Goal: Task Accomplishment & Management: Complete application form

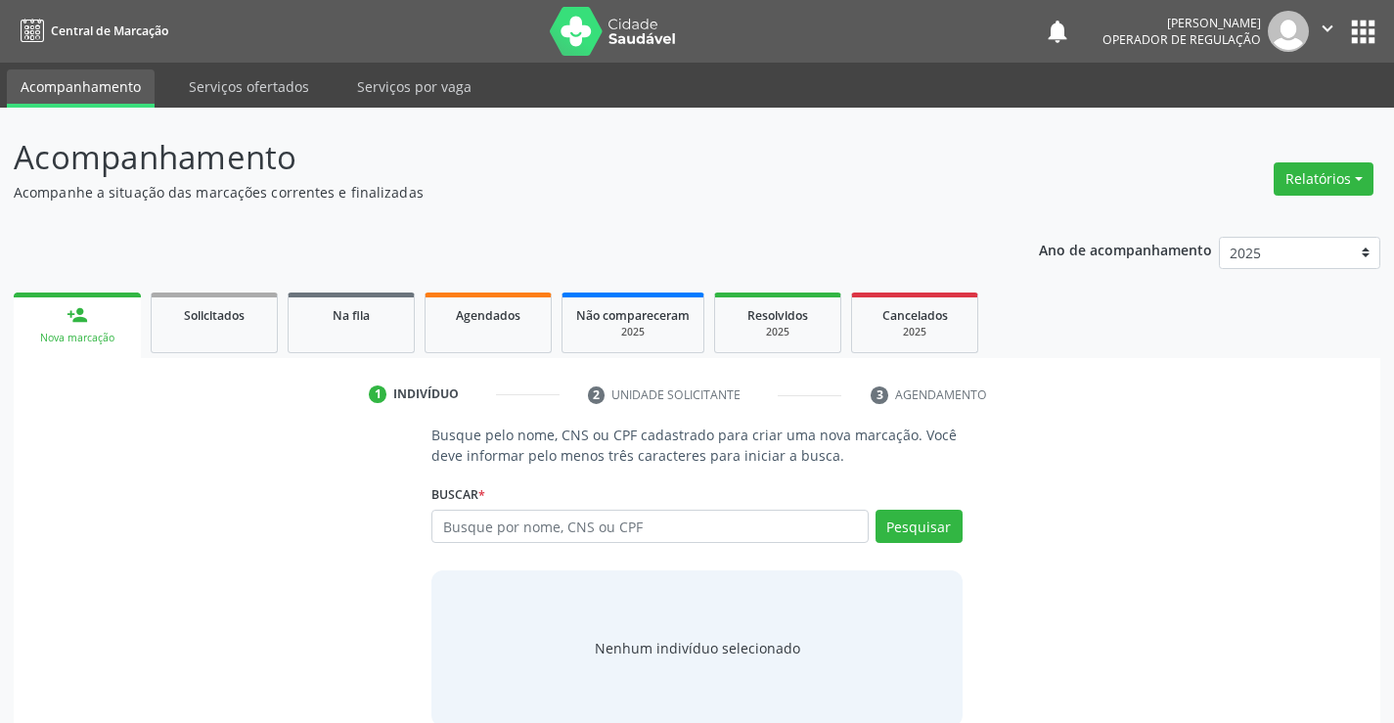
click at [679, 522] on input "text" at bounding box center [649, 526] width 436 height 33
type input "709 0088 4617 3617"
click at [934, 525] on button "Pesquisar" at bounding box center [918, 526] width 87 height 33
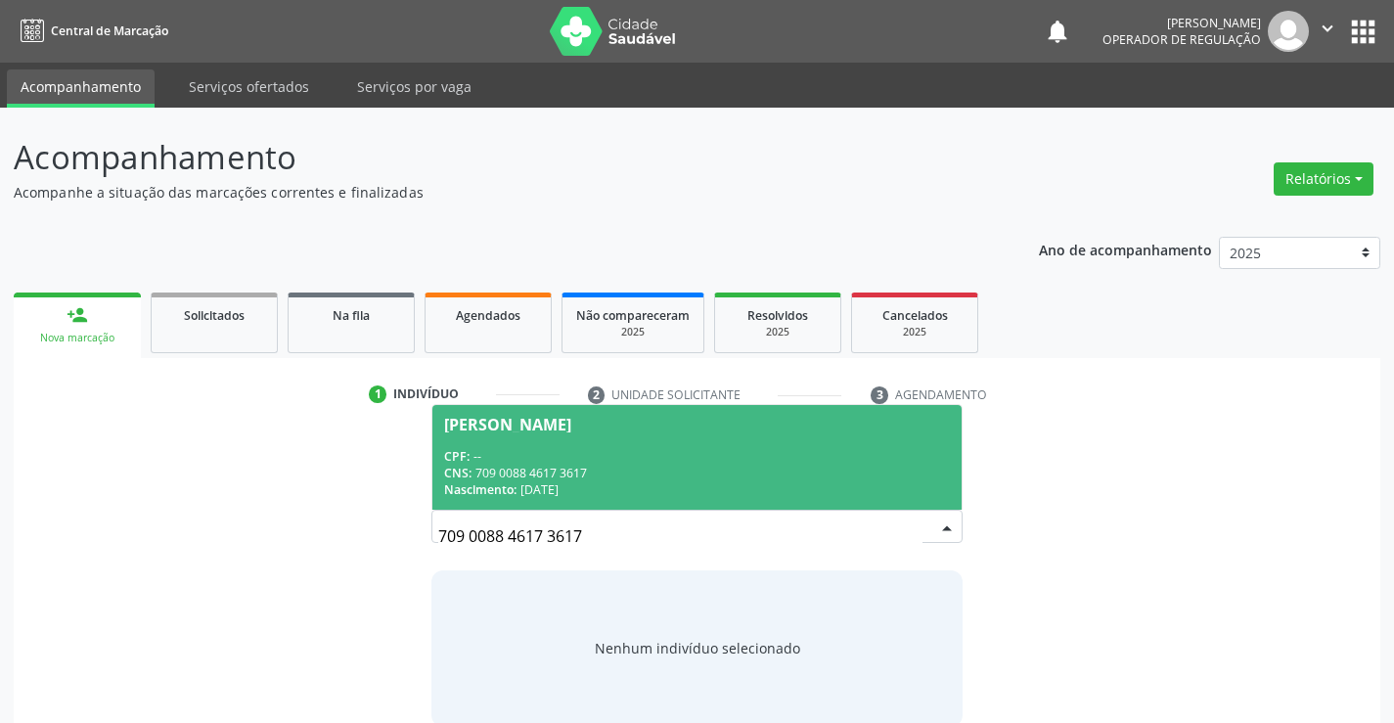
click at [597, 456] on div "CPF: --" at bounding box center [696, 456] width 505 height 17
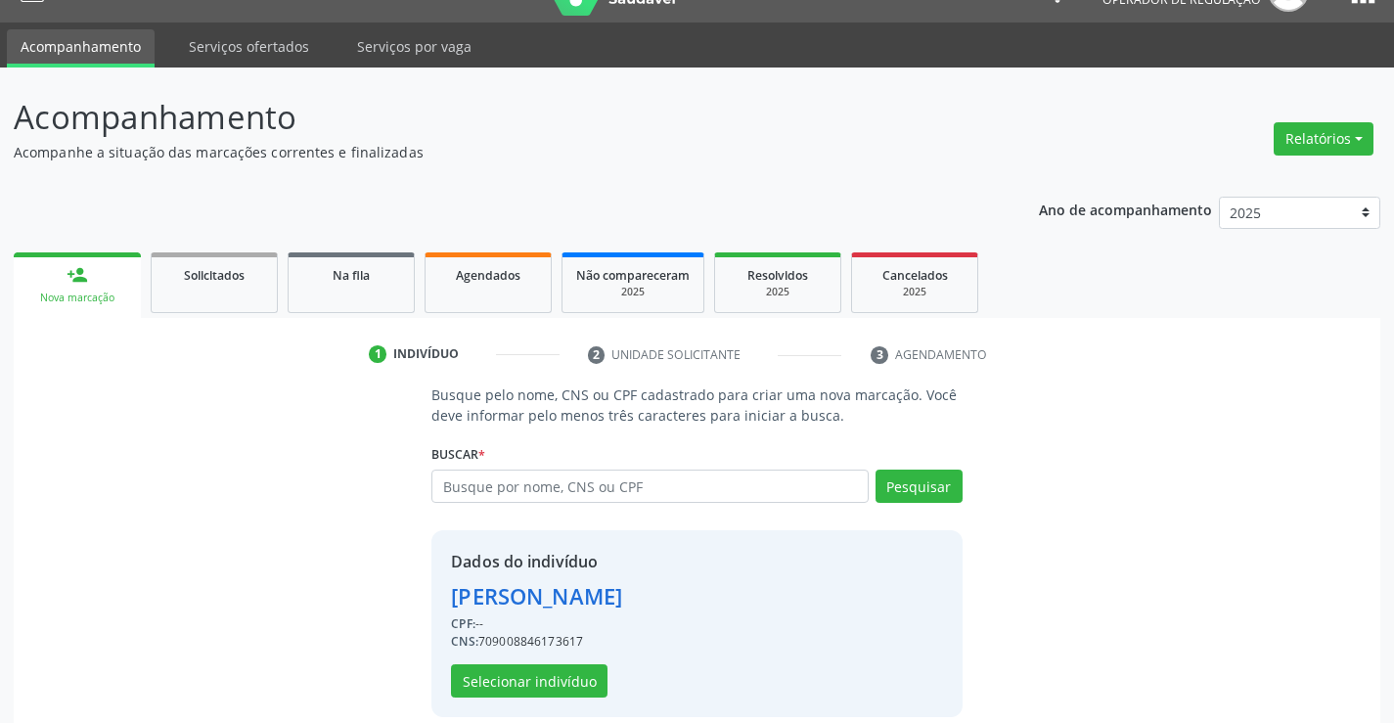
scroll to position [62, 0]
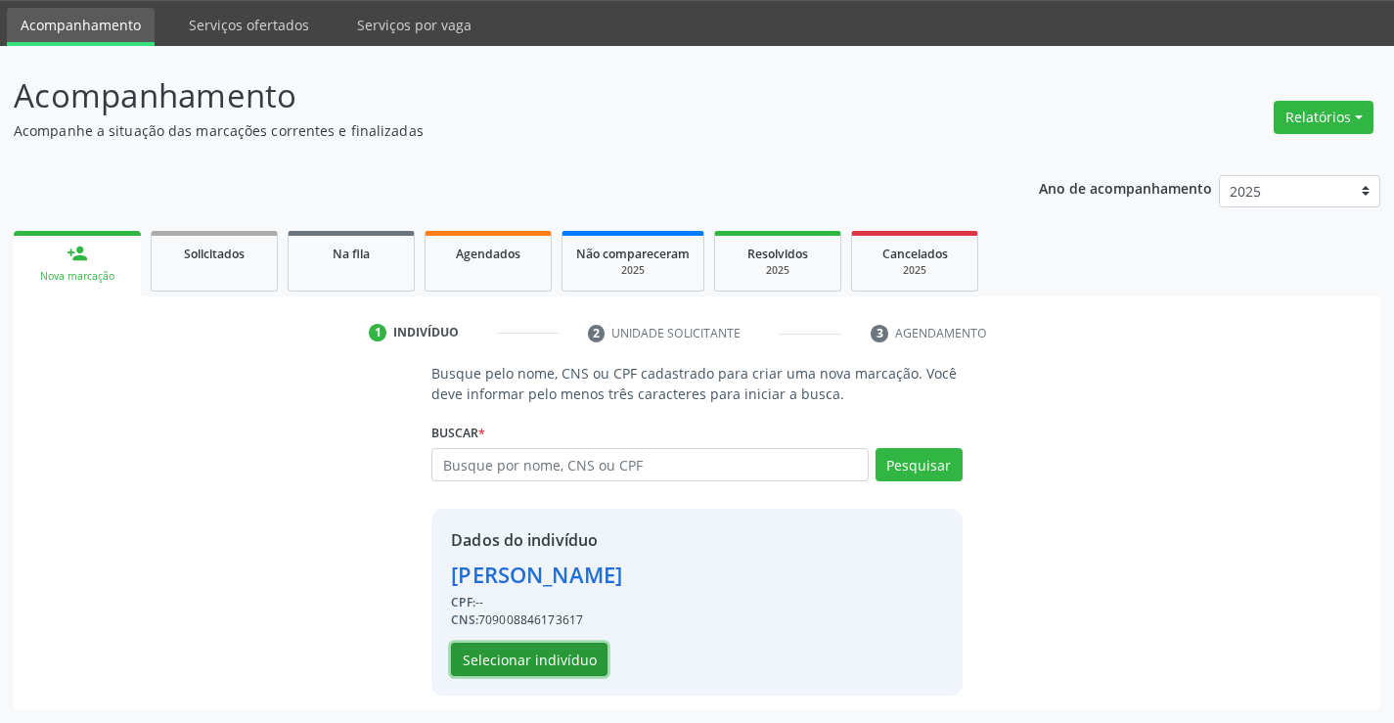
click at [499, 658] on button "Selecionar indivíduo" at bounding box center [529, 659] width 156 height 33
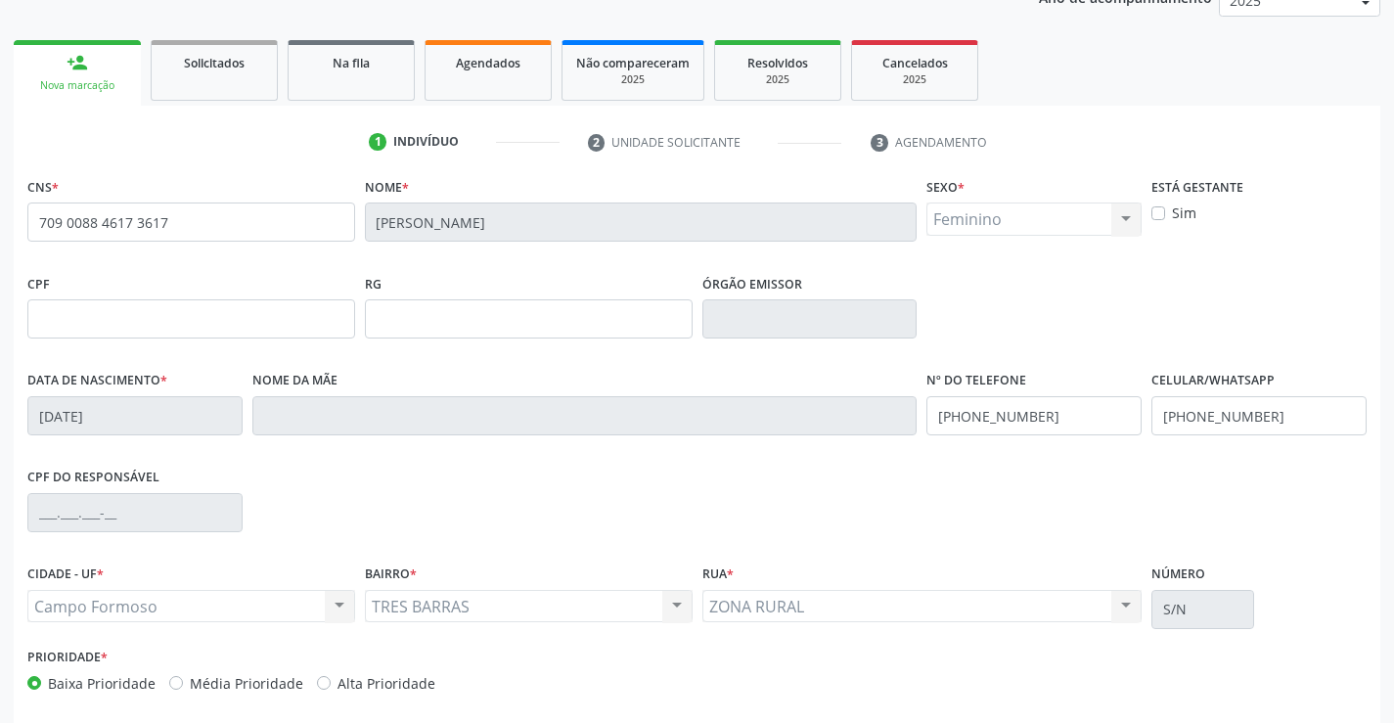
scroll to position [337, 0]
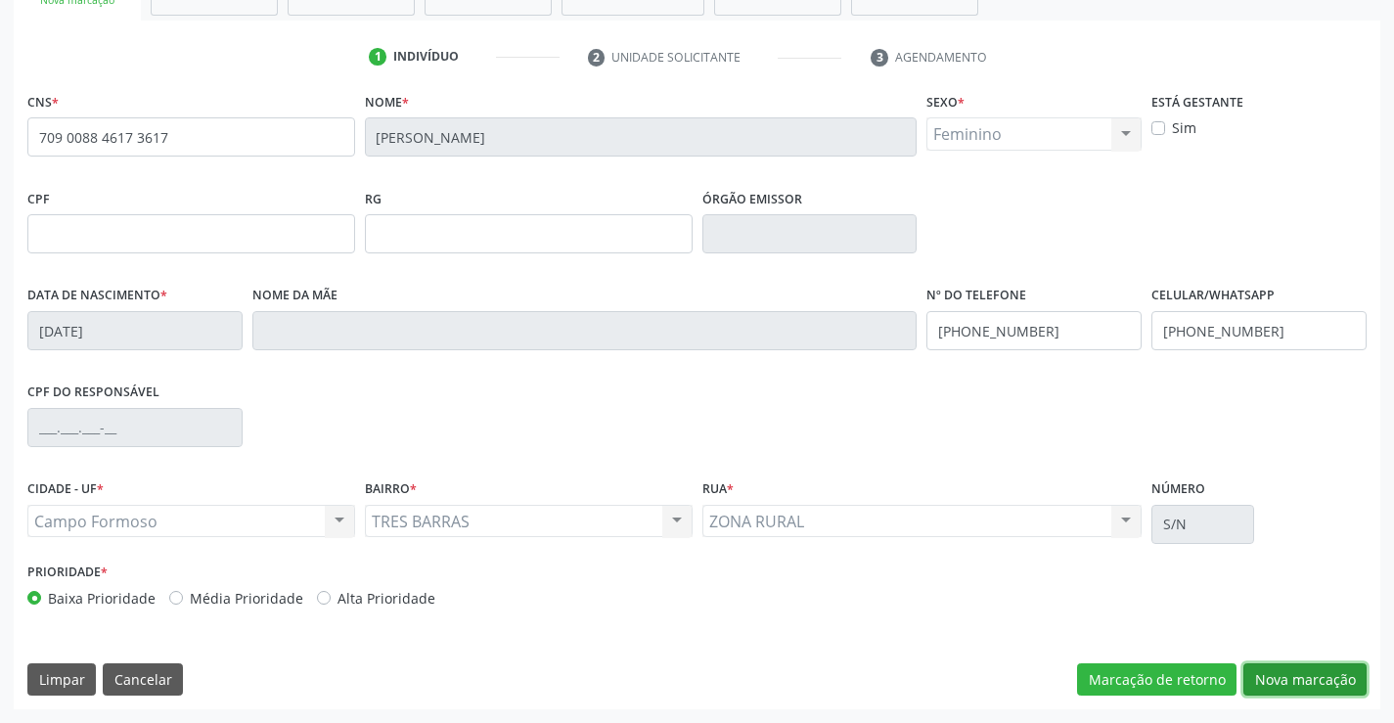
click at [1309, 680] on button "Nova marcação" at bounding box center [1304, 679] width 123 height 33
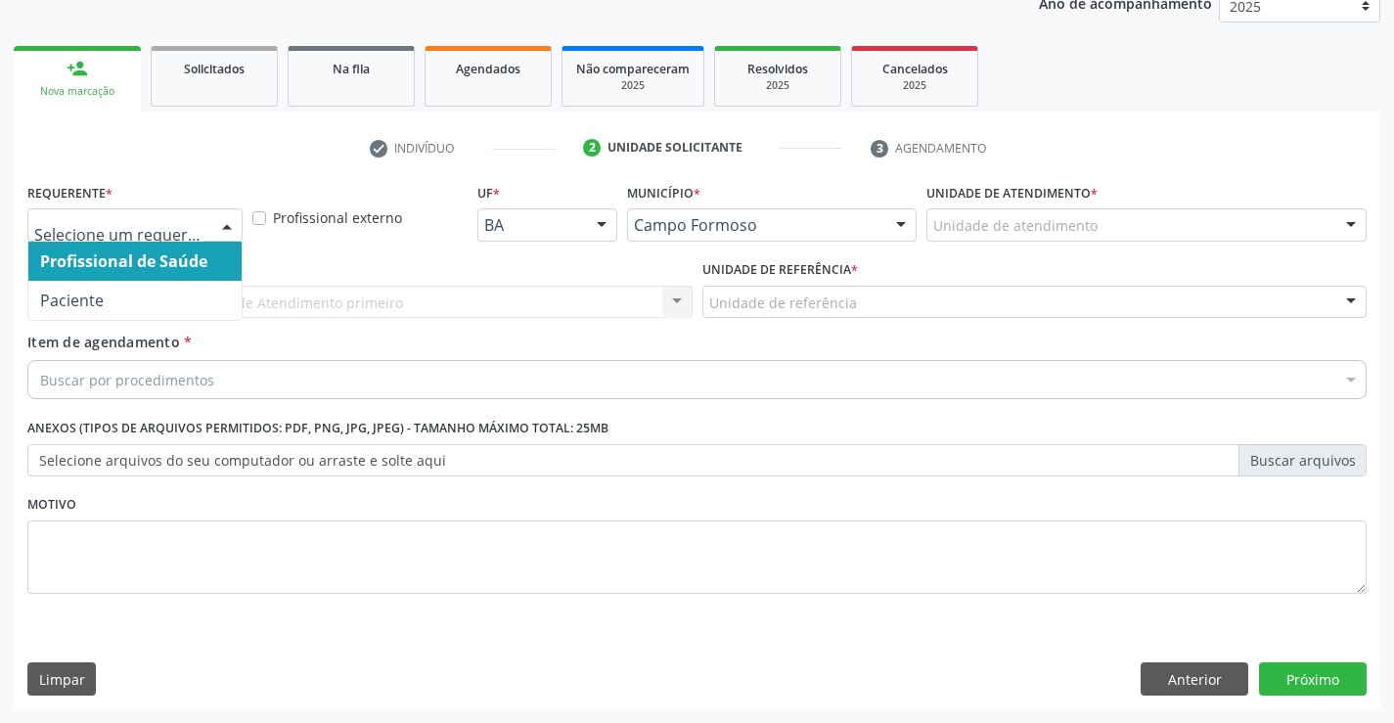
click at [212, 226] on div at bounding box center [226, 225] width 29 height 33
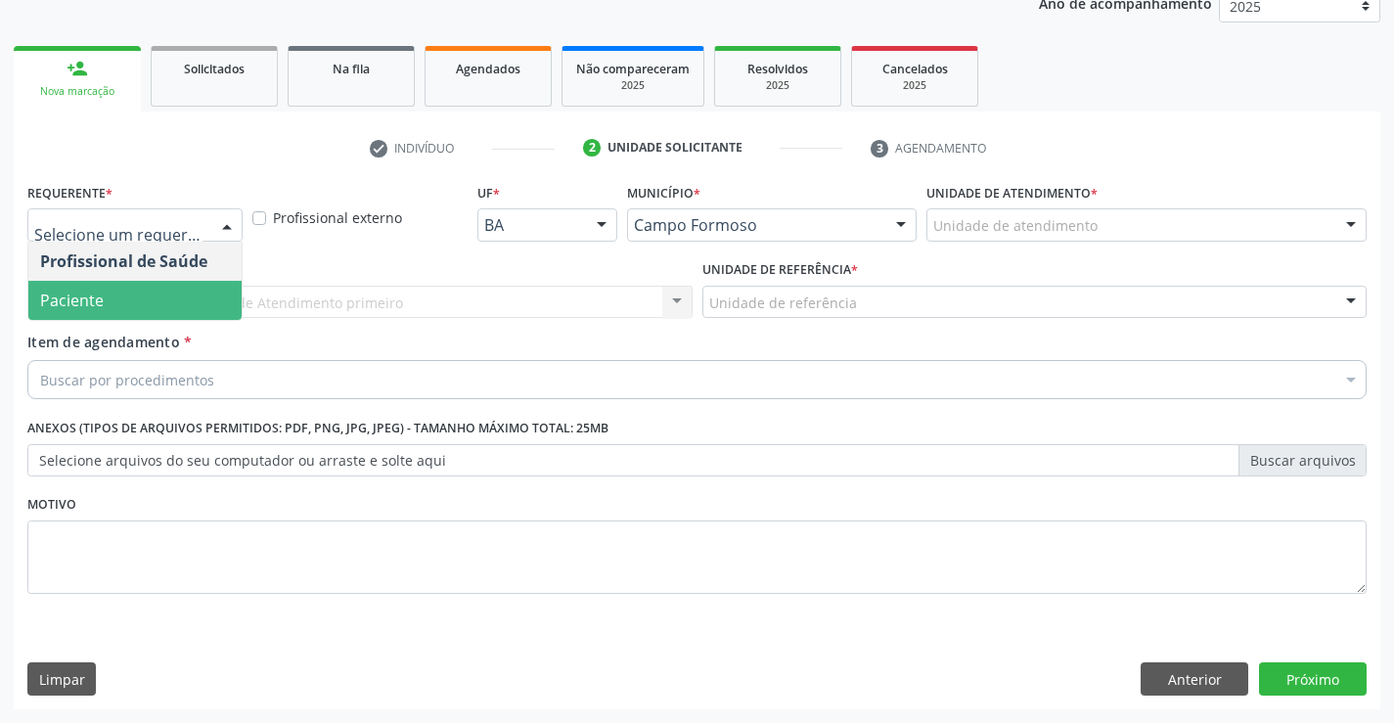
click at [207, 291] on span "Paciente" at bounding box center [134, 300] width 213 height 39
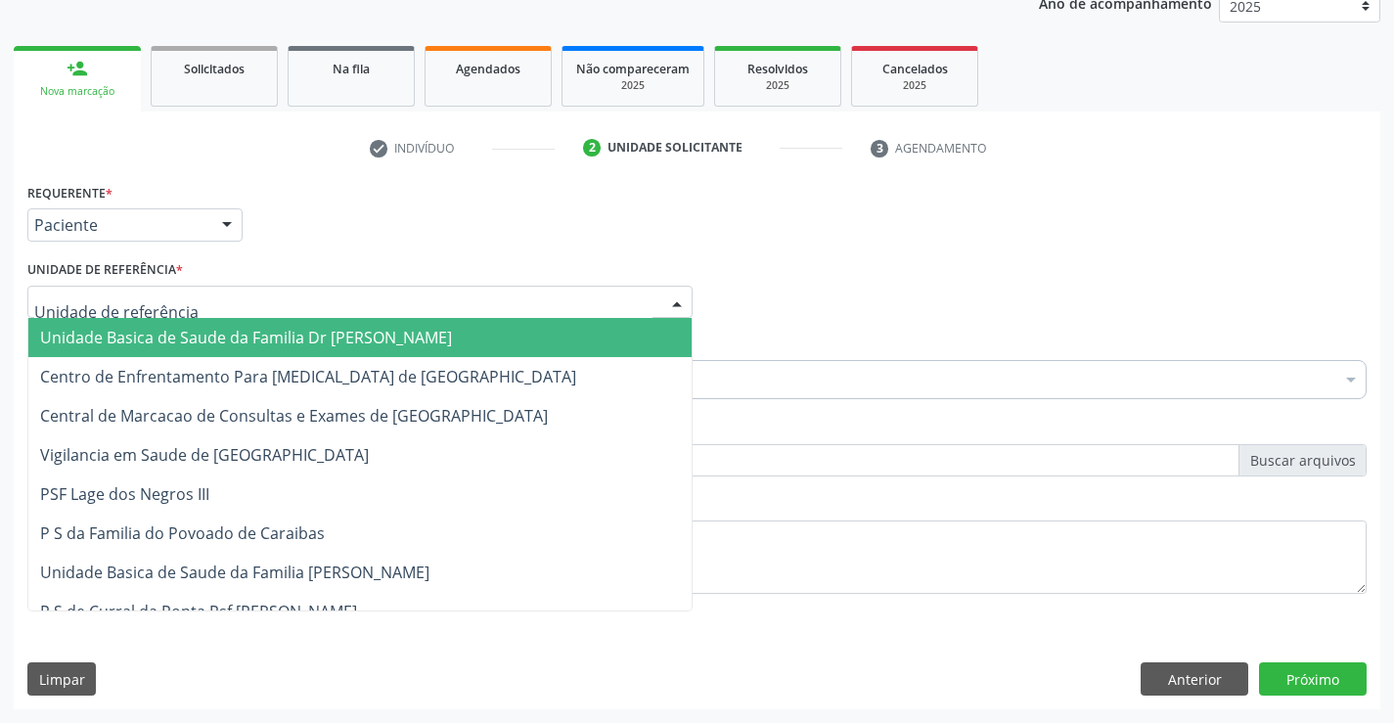
click at [207, 291] on div at bounding box center [359, 302] width 665 height 33
click at [239, 338] on span "Unidade Basica de Saude da Familia Dr [PERSON_NAME]" at bounding box center [246, 338] width 412 height 22
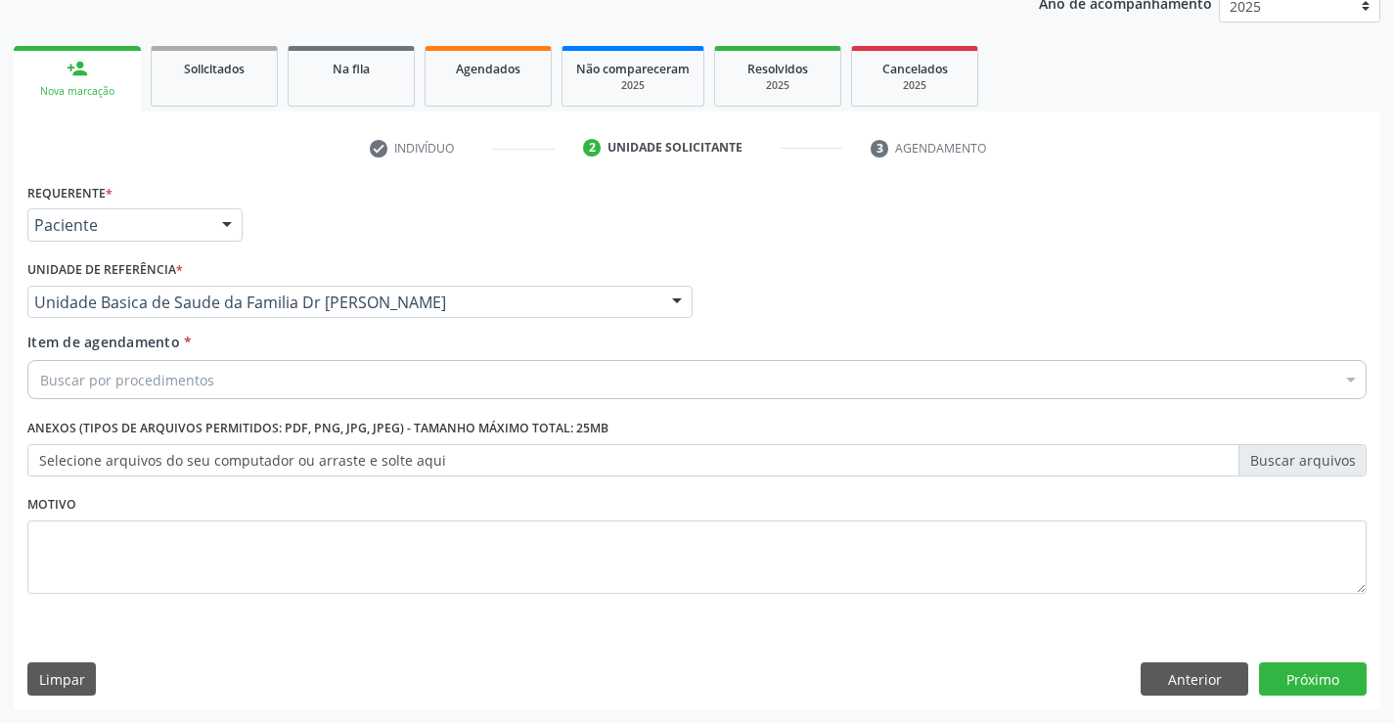
click at [252, 384] on div "Buscar por procedimentos" at bounding box center [696, 379] width 1339 height 39
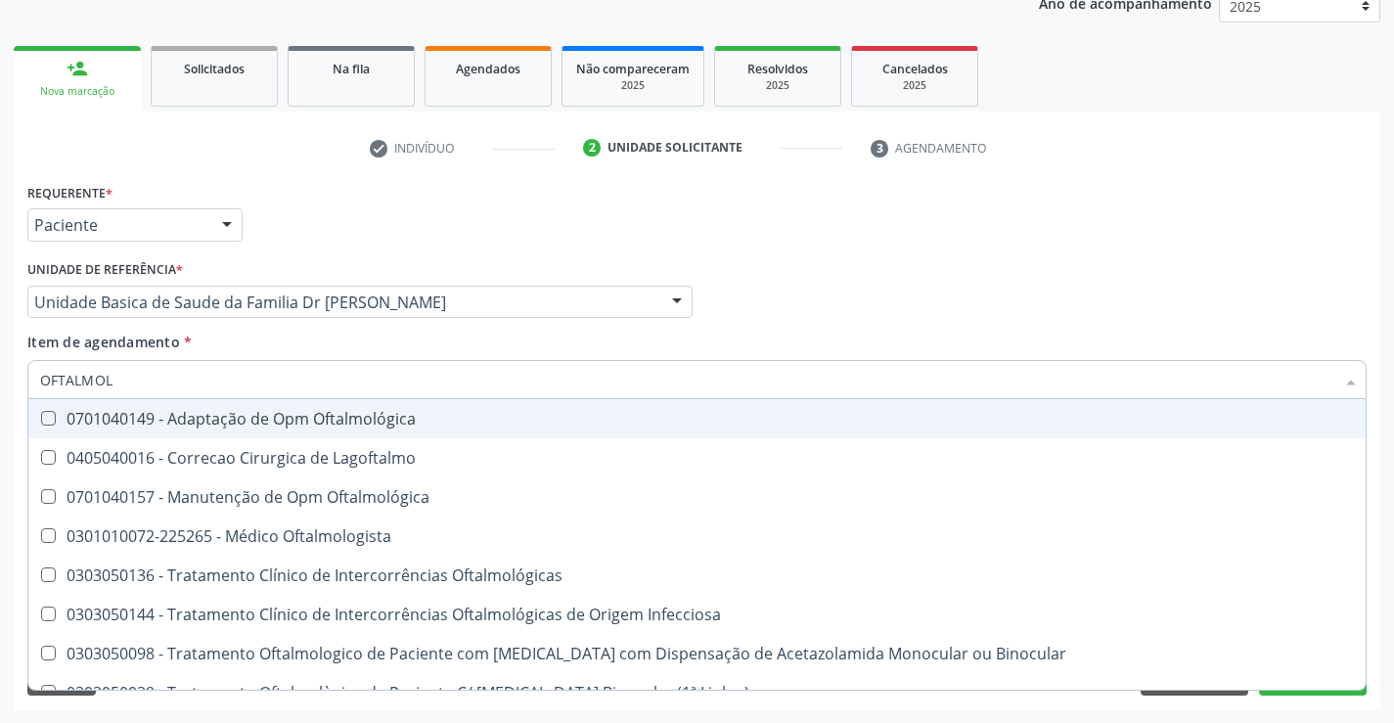
type input "OFTALMOLO"
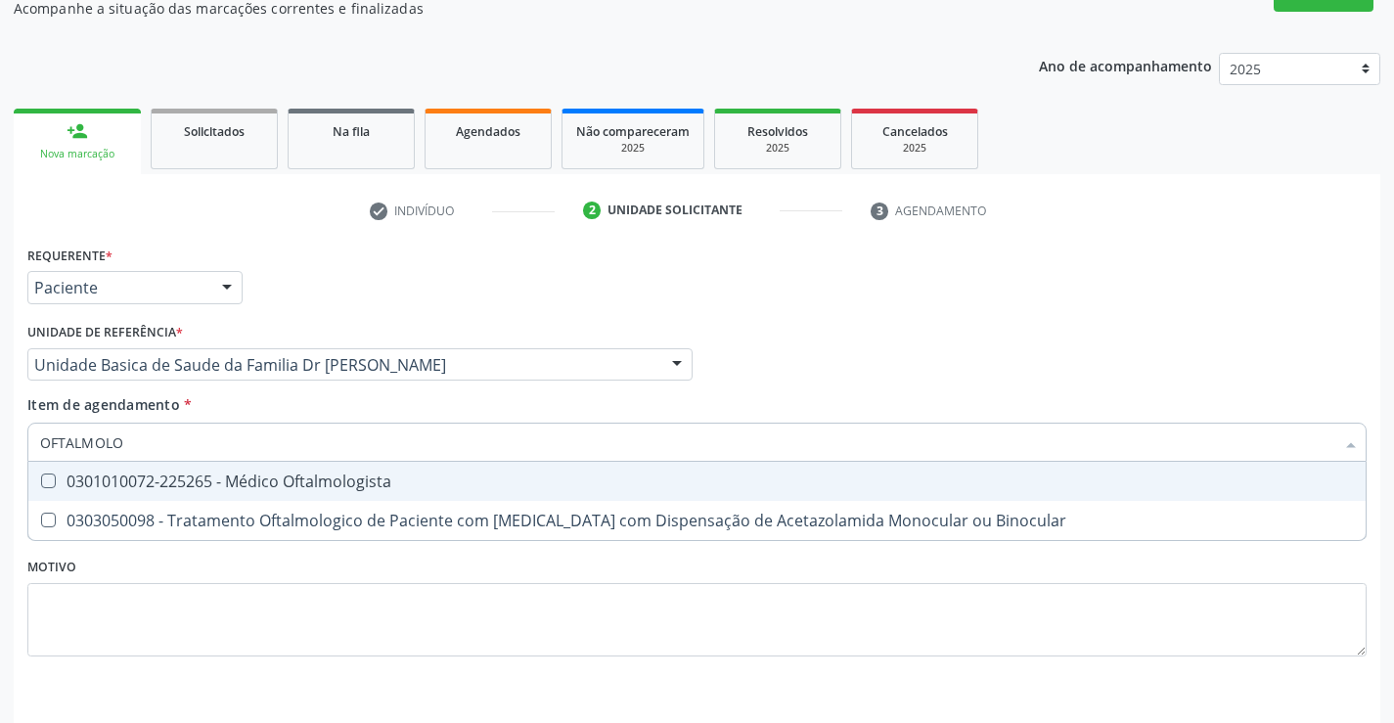
scroll to position [149, 0]
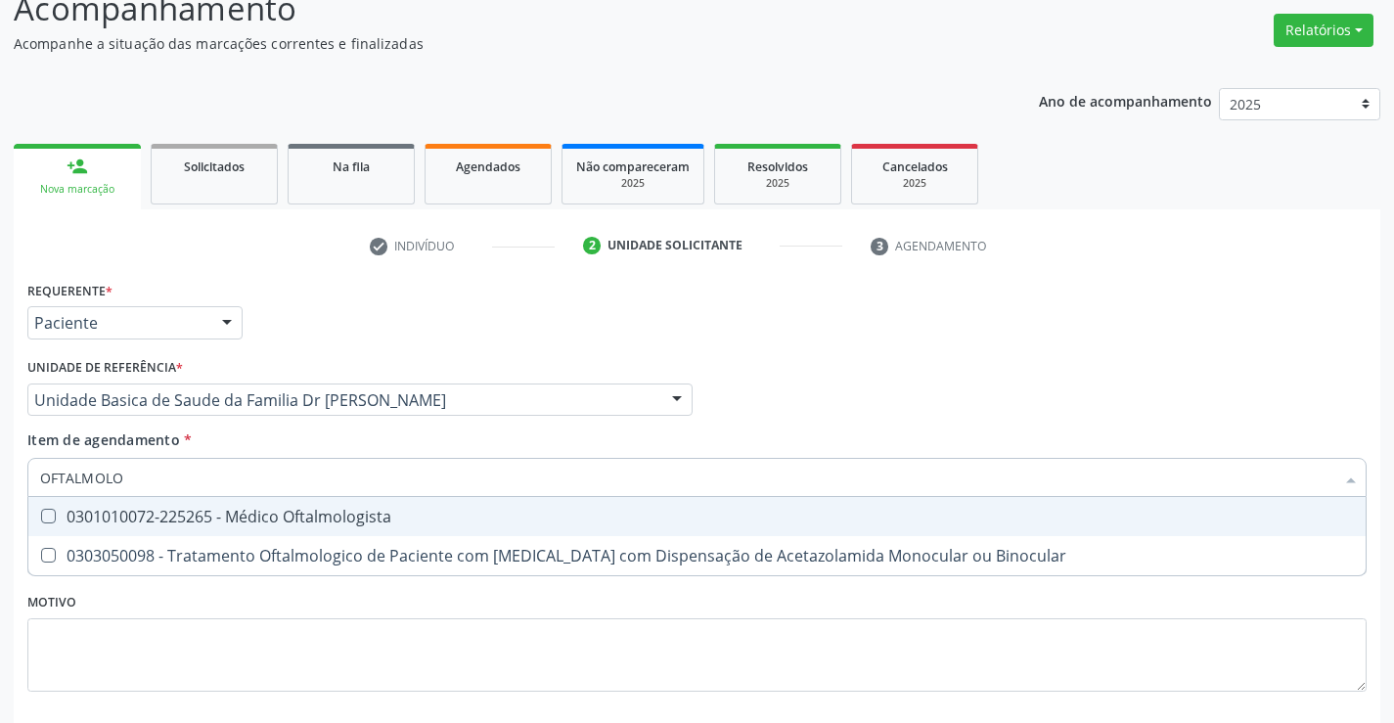
click at [382, 511] on div "0301010072-225265 - Médico Oftalmologista" at bounding box center [697, 517] width 1314 height 16
checkbox Oftalmologista "true"
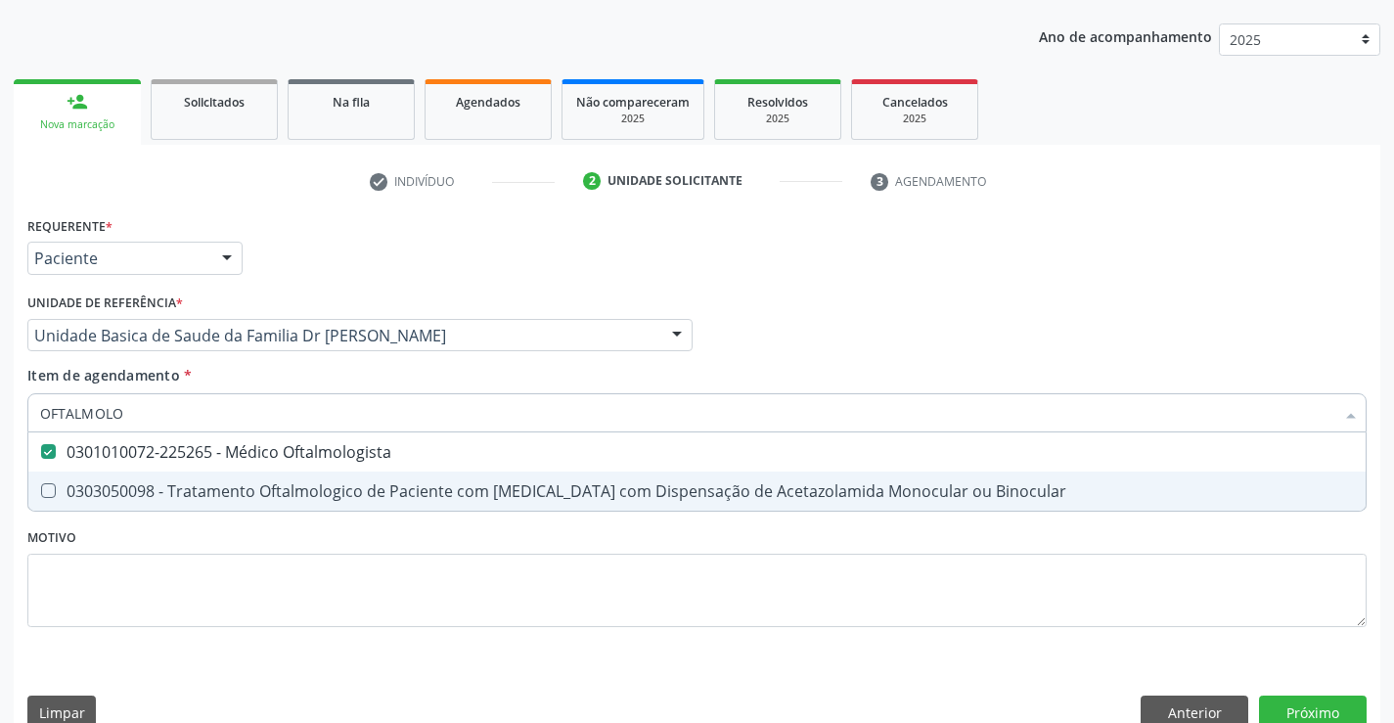
scroll to position [246, 0]
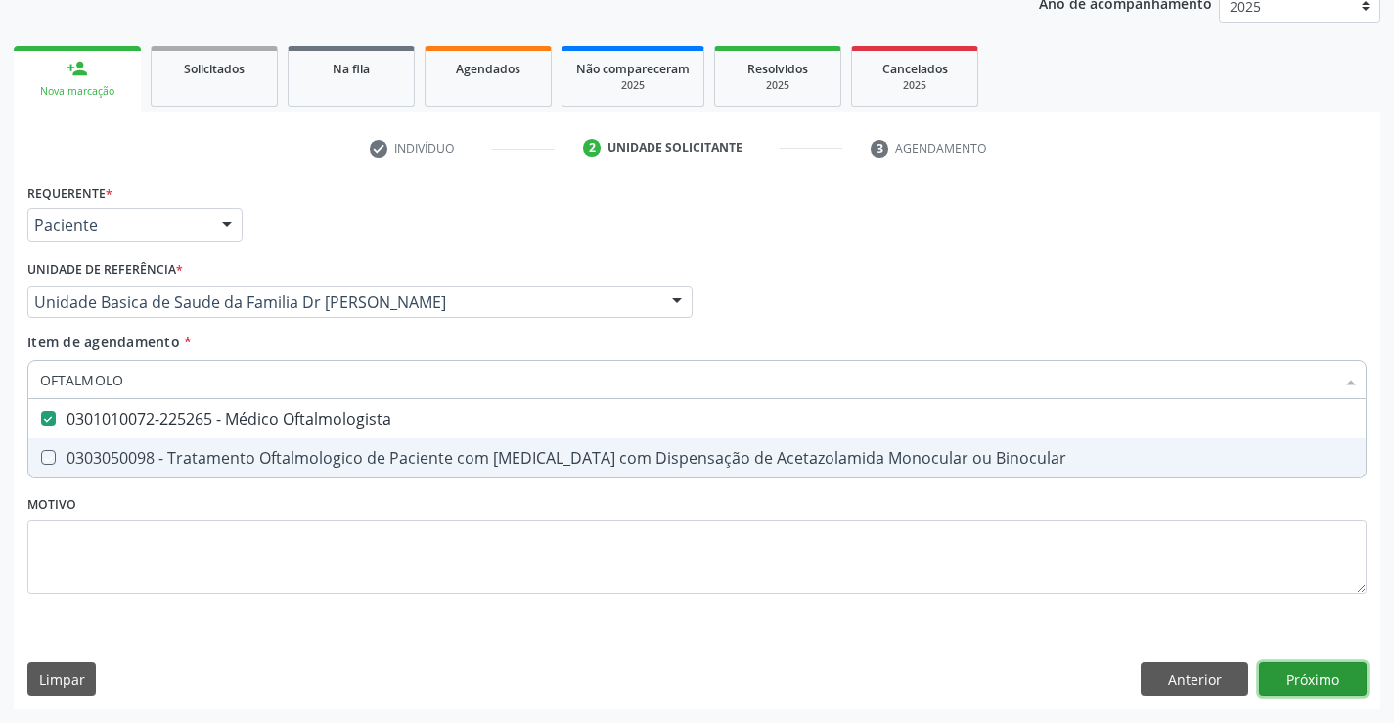
click at [1306, 684] on div "Requerente * Paciente Profissional de Saúde Paciente Nenhum resultado encontrad…" at bounding box center [697, 443] width 1366 height 531
checkbox Binocular "true"
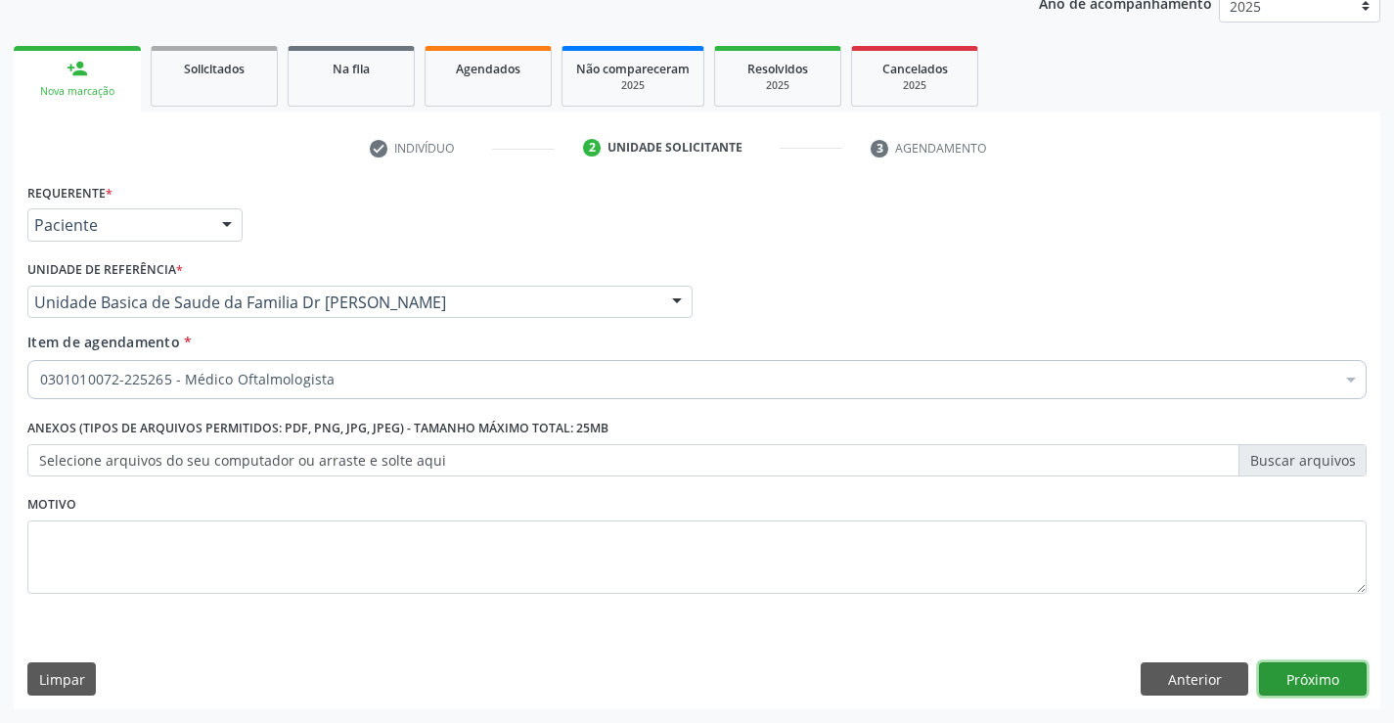
click at [1304, 681] on button "Próximo" at bounding box center [1313, 678] width 108 height 33
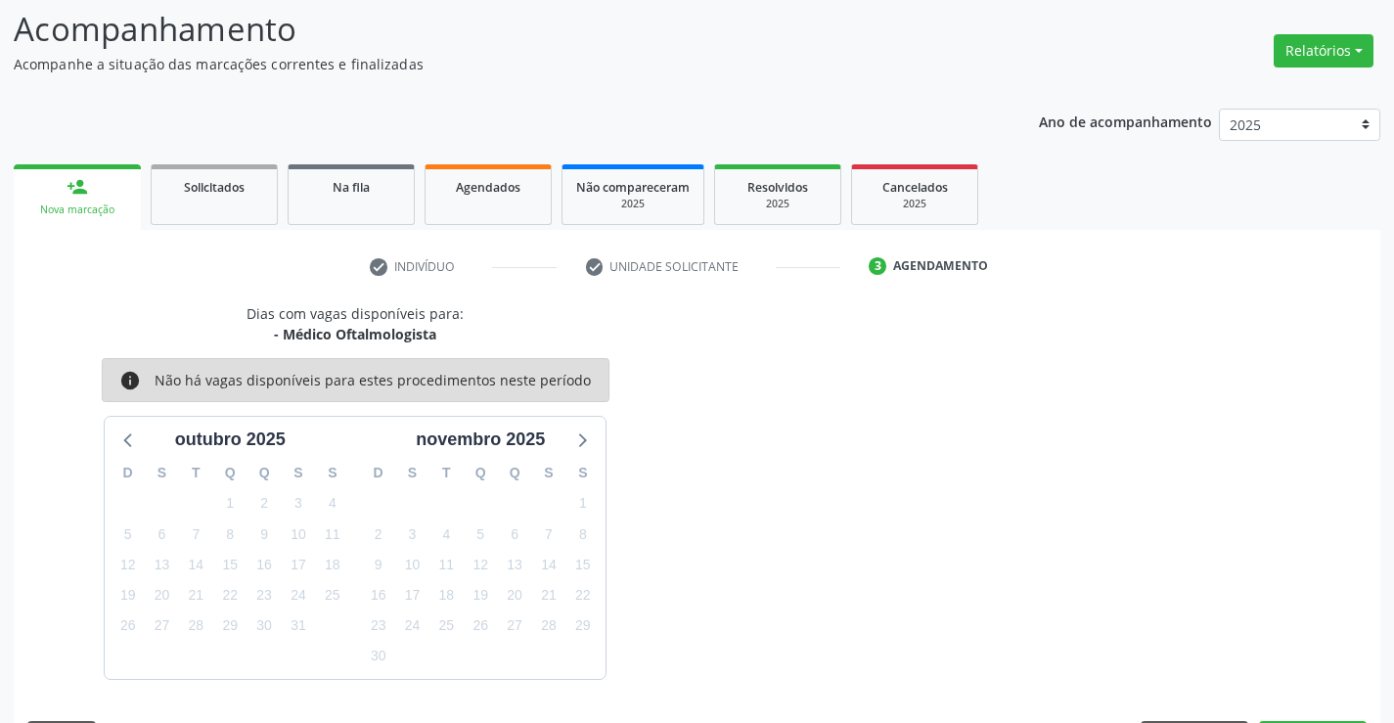
scroll to position [186, 0]
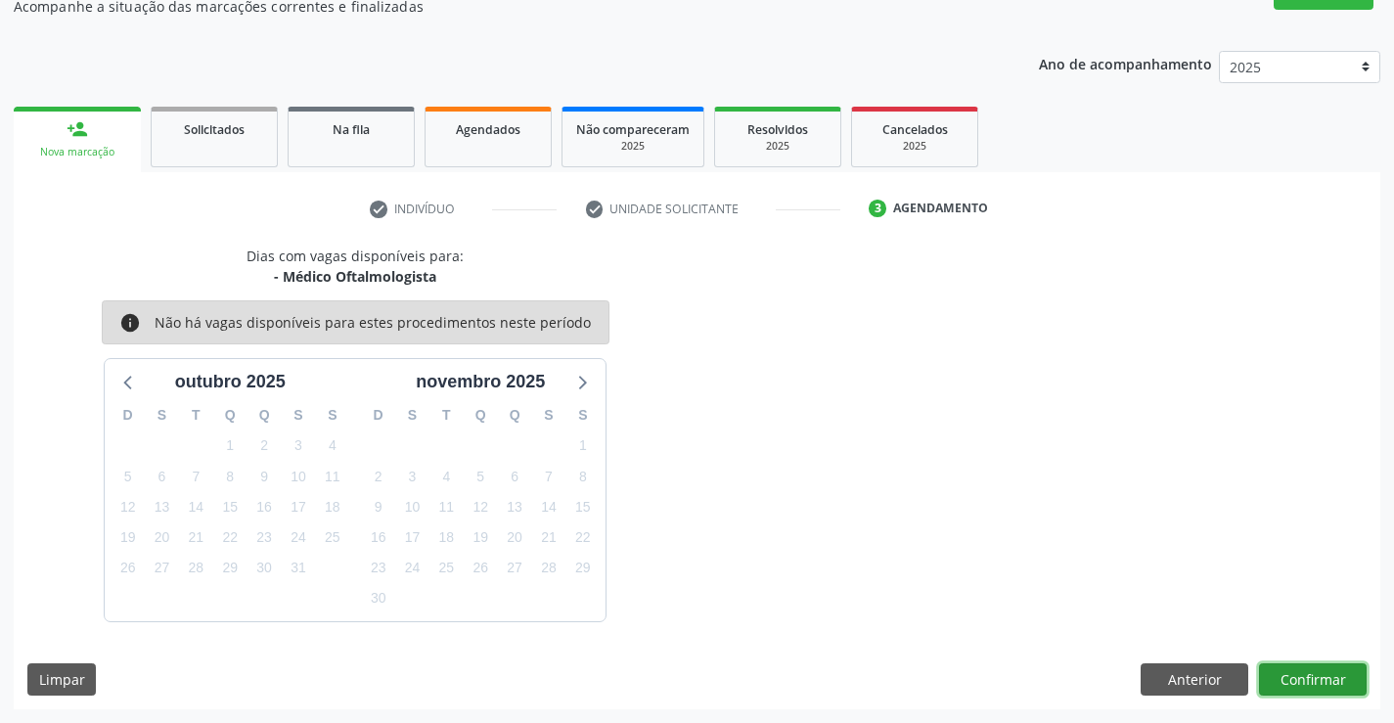
click at [1299, 673] on button "Confirmar" at bounding box center [1313, 679] width 108 height 33
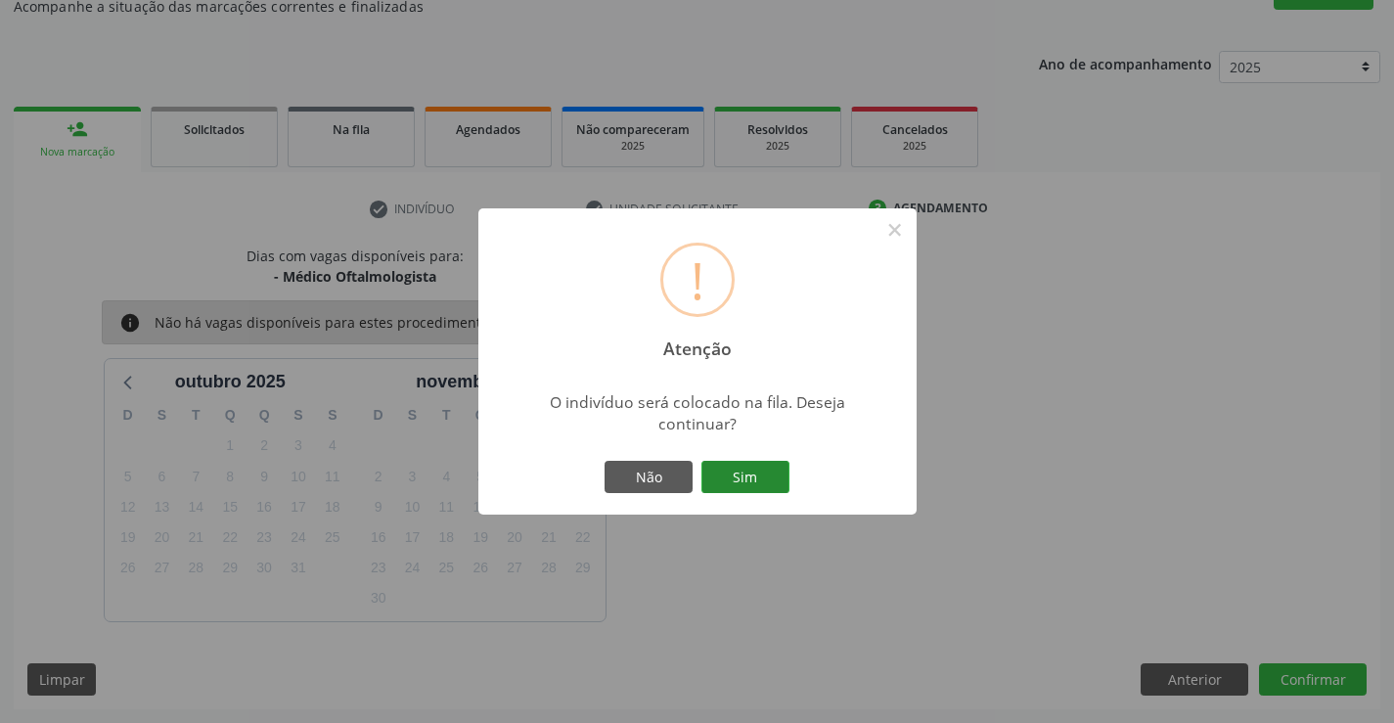
click at [735, 470] on button "Sim" at bounding box center [745, 477] width 88 height 33
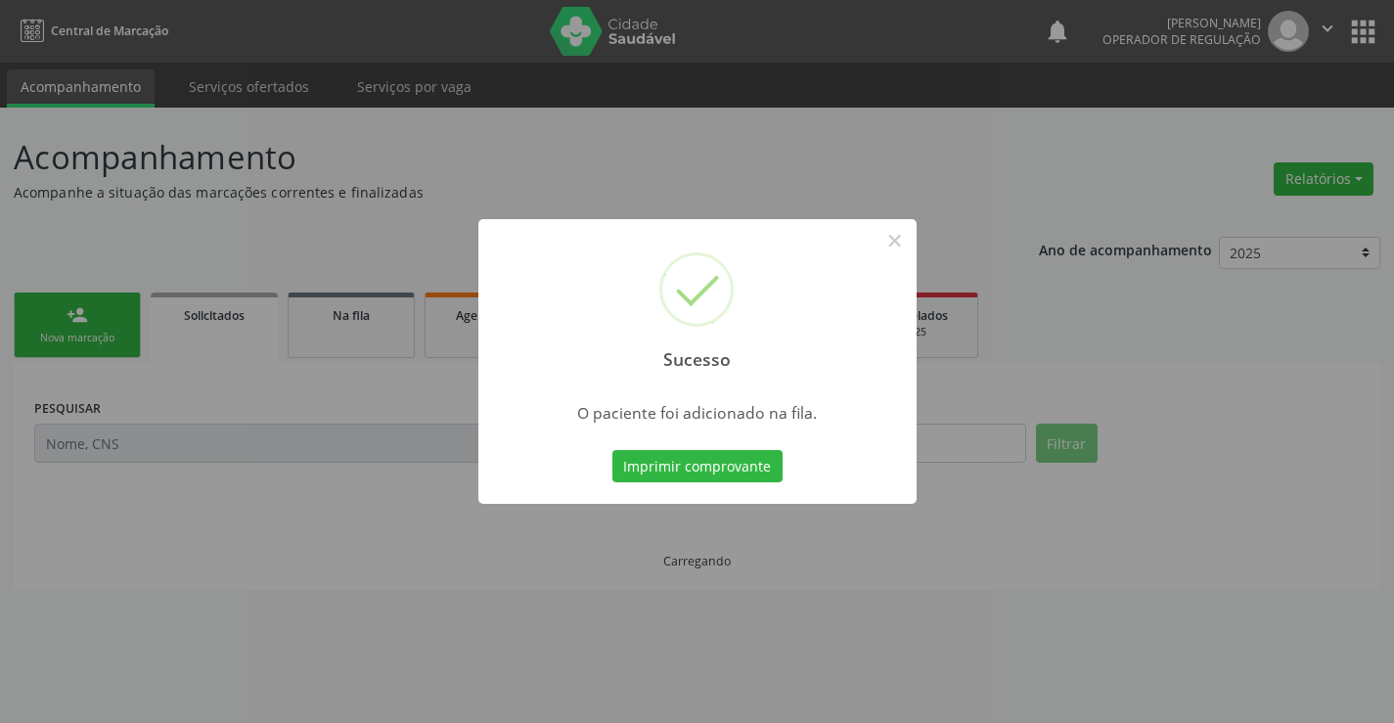
scroll to position [0, 0]
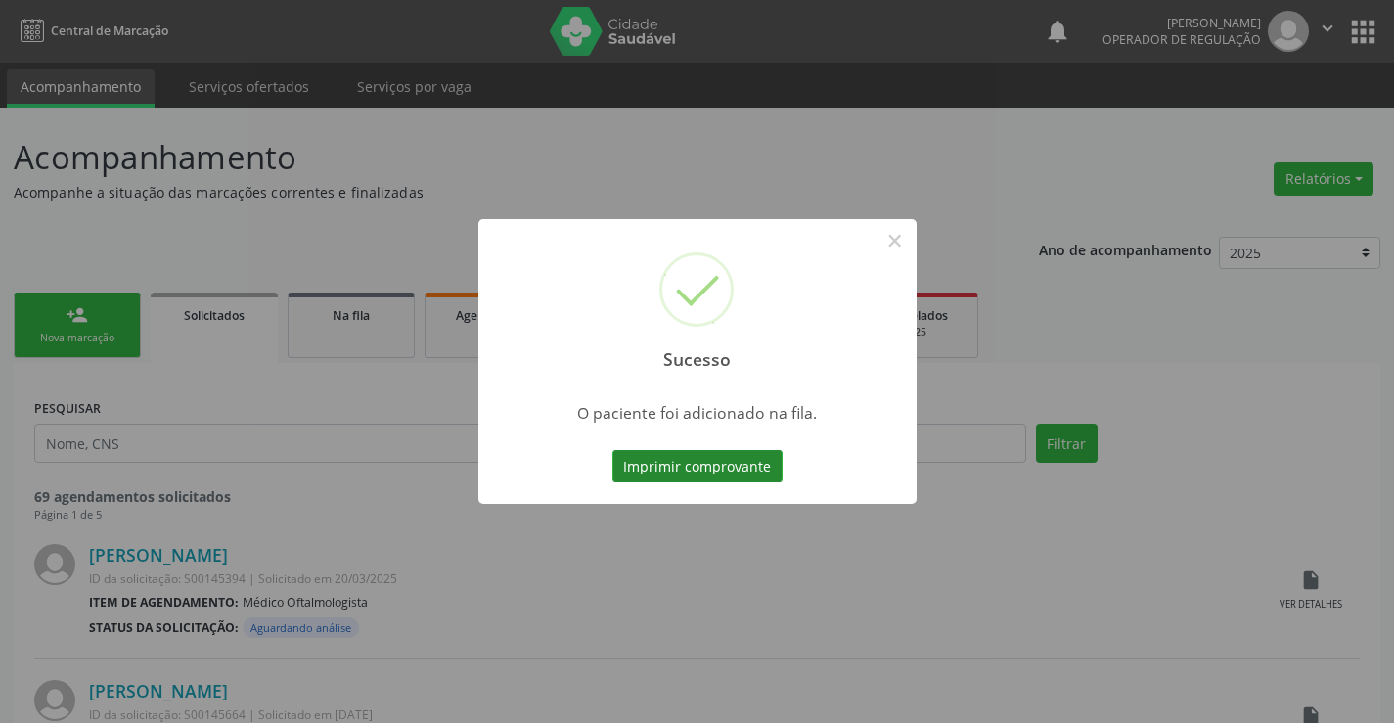
click at [693, 465] on button "Imprimir comprovante" at bounding box center [697, 466] width 170 height 33
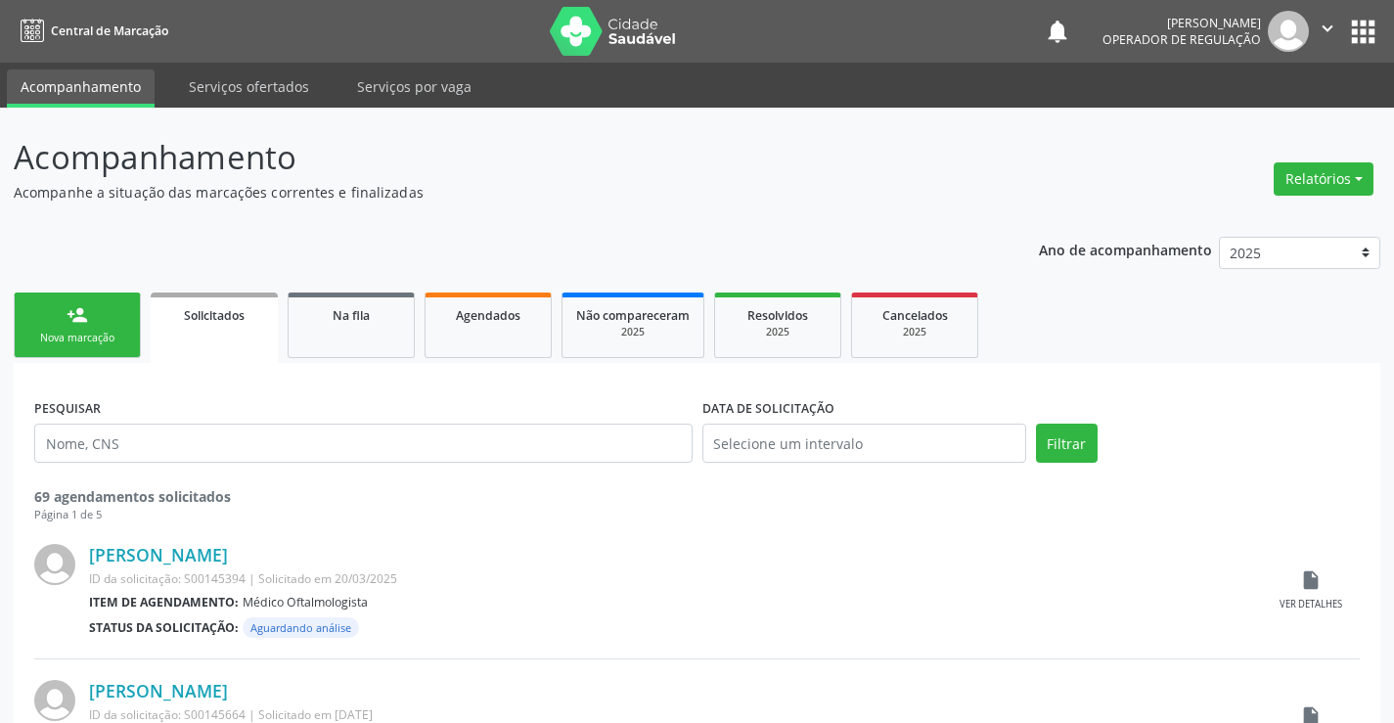
click at [96, 322] on link "person_add Nova marcação" at bounding box center [77, 325] width 127 height 66
click at [99, 321] on link "person_add Nova marcação" at bounding box center [77, 325] width 127 height 66
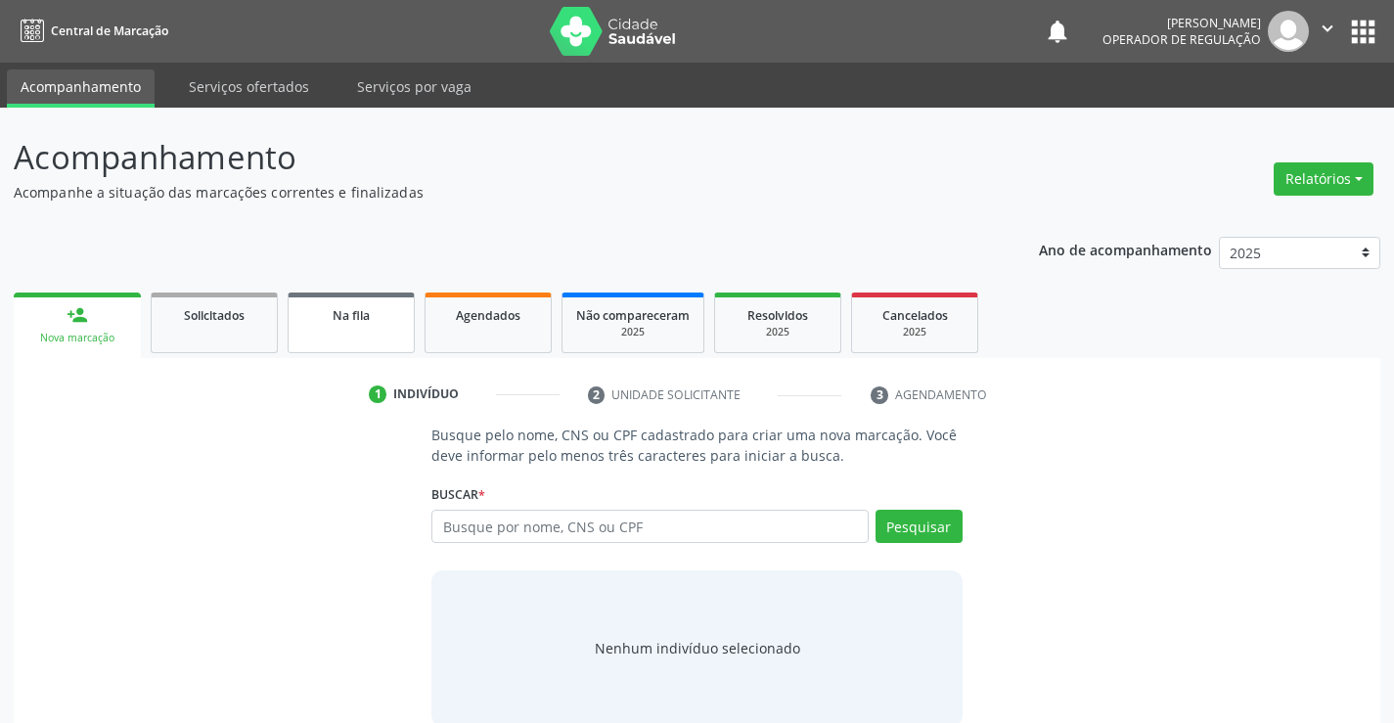
click at [359, 312] on span "Na fila" at bounding box center [351, 315] width 37 height 17
select select "9"
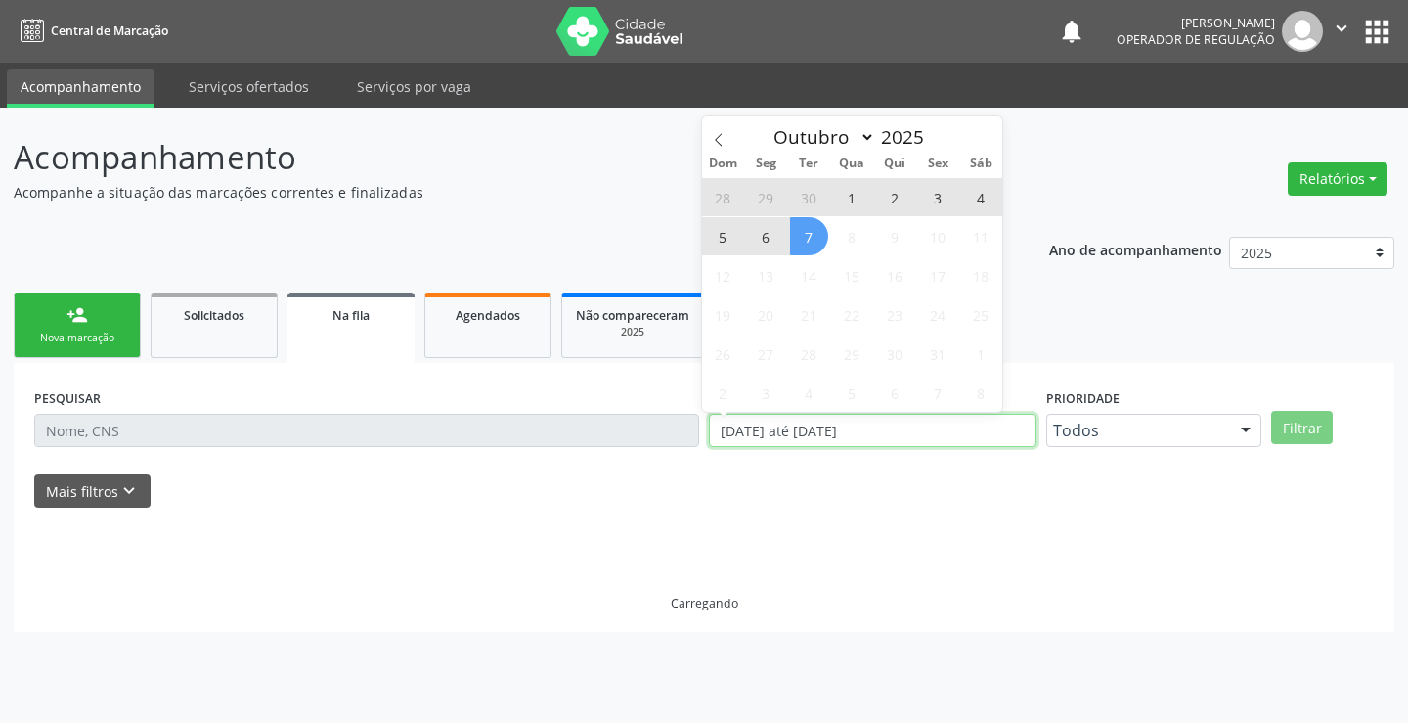
drag, startPoint x: 898, startPoint y: 427, endPoint x: 678, endPoint y: 449, distance: 221.1
click at [678, 449] on div "PESQUISAR DATA DE SOLICITAÇÃO [DATE] até [DATE] Prioridade Todos Todos Baixa Pr…" at bounding box center [704, 421] width 1350 height 76
type input "2023"
select select "0"
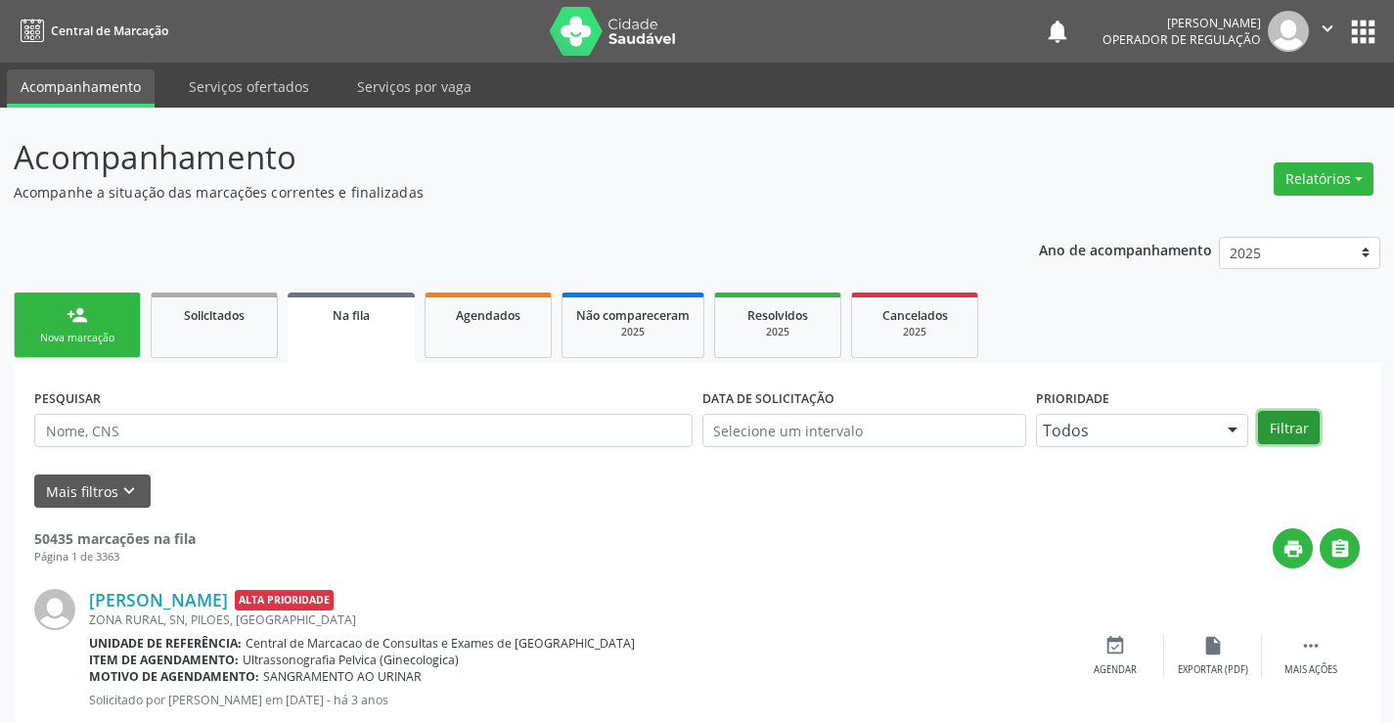
click at [1293, 427] on button "Filtrar" at bounding box center [1289, 427] width 62 height 33
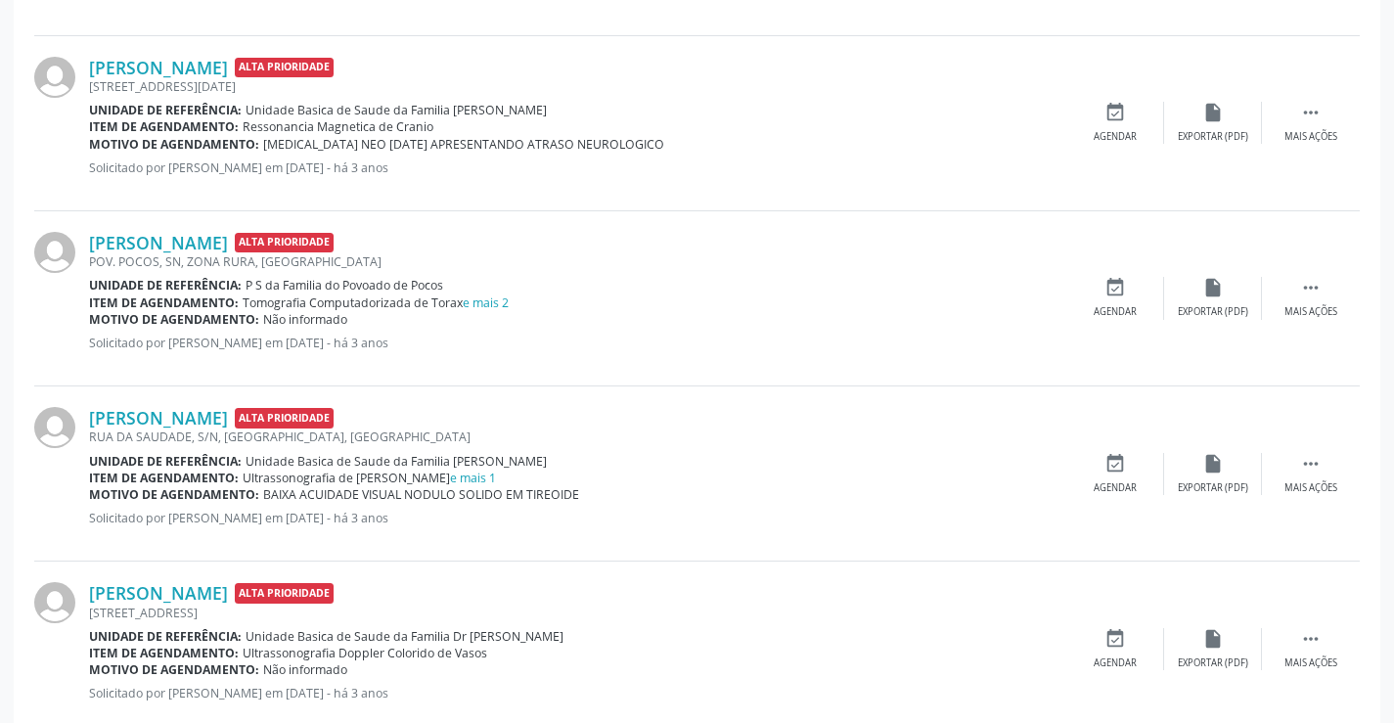
scroll to position [2598, 0]
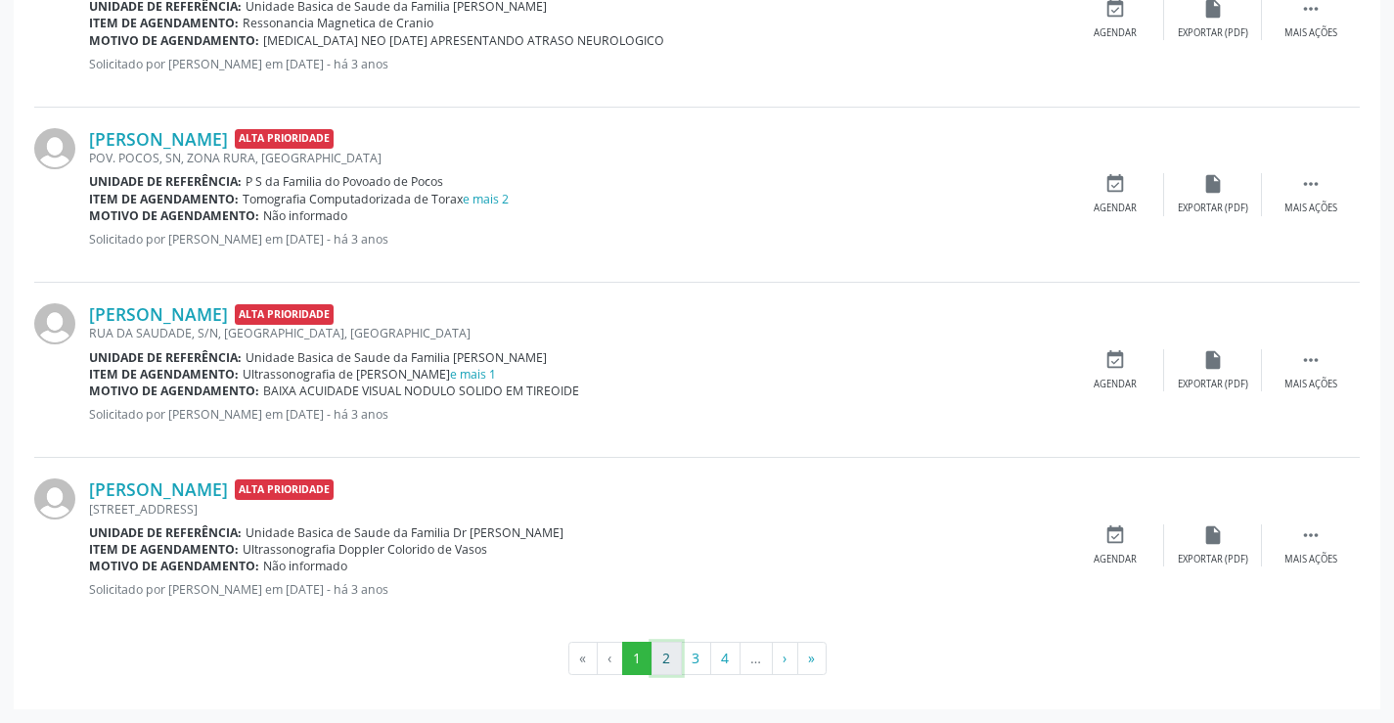
click at [665, 658] on button "2" at bounding box center [666, 658] width 30 height 33
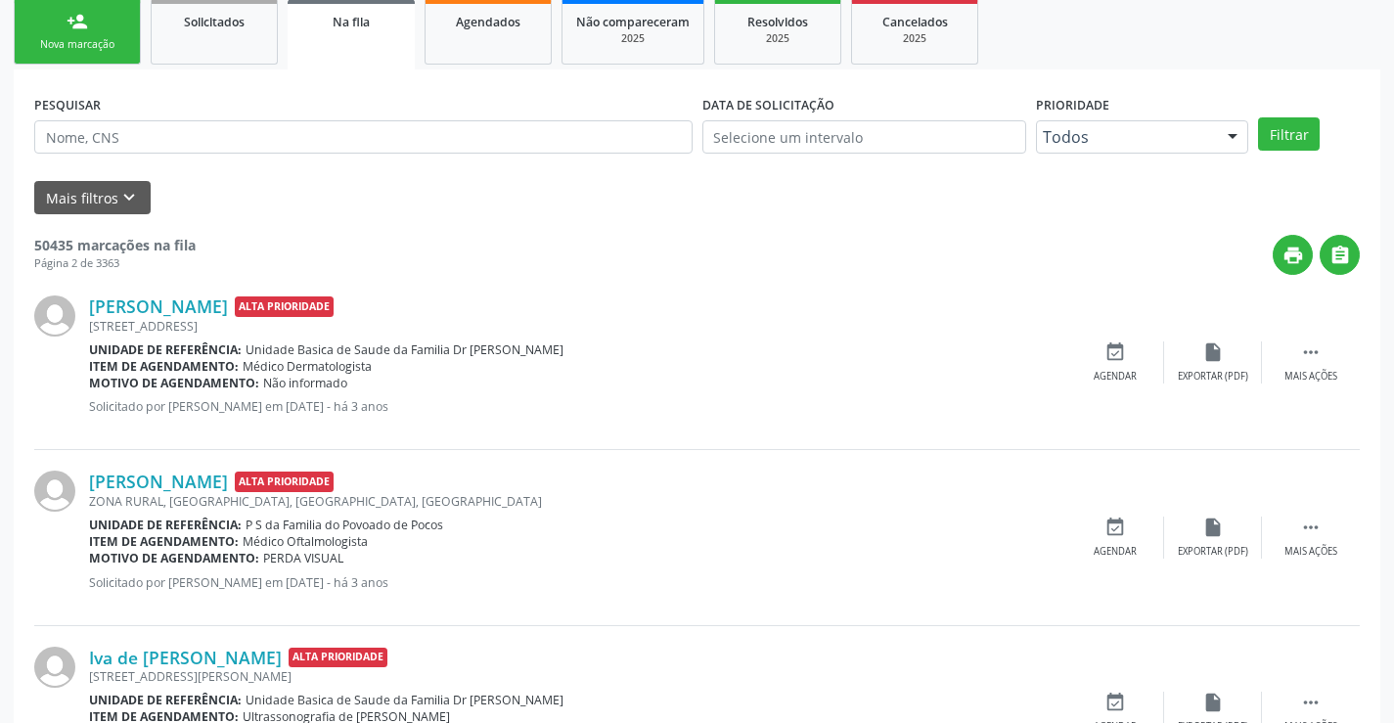
scroll to position [0, 0]
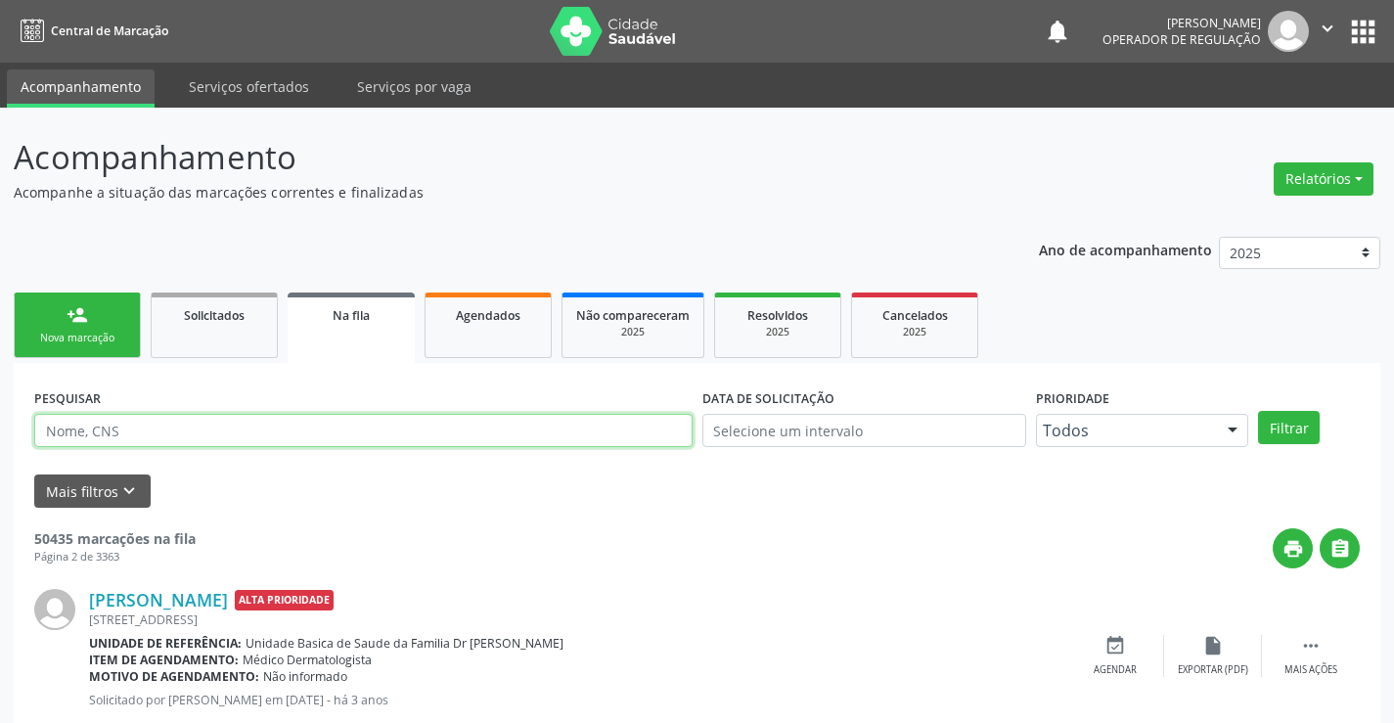
click at [287, 427] on input "text" at bounding box center [363, 430] width 658 height 33
type input "709802074847794"
click at [1258, 411] on button "Filtrar" at bounding box center [1289, 427] width 62 height 33
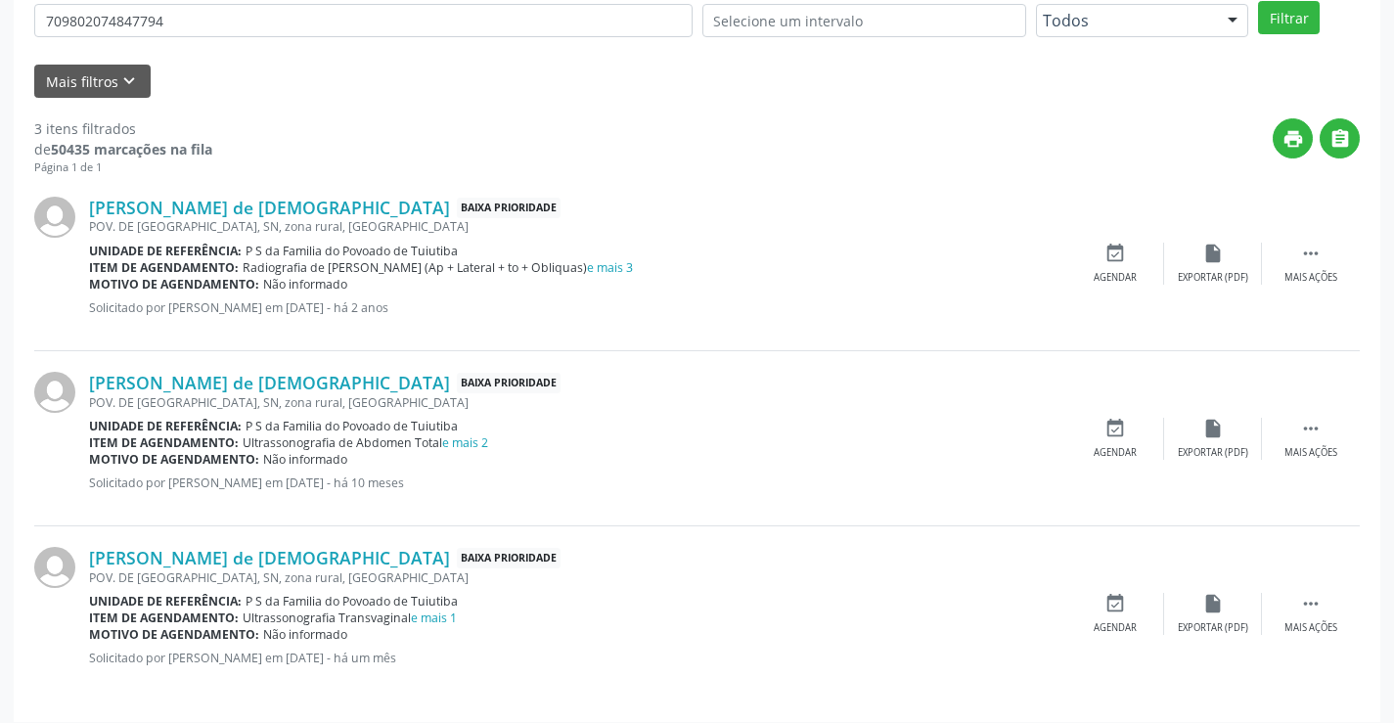
scroll to position [423, 0]
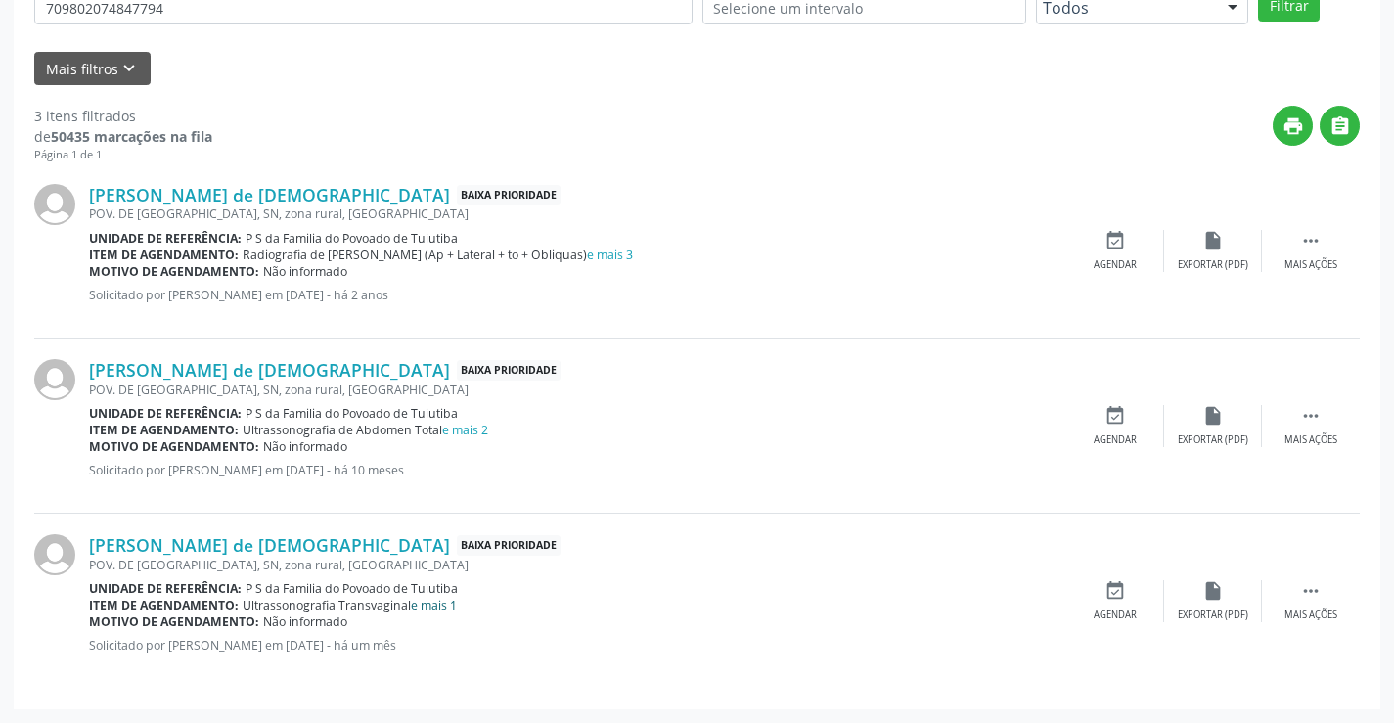
click at [434, 608] on link "e mais 1" at bounding box center [434, 605] width 46 height 17
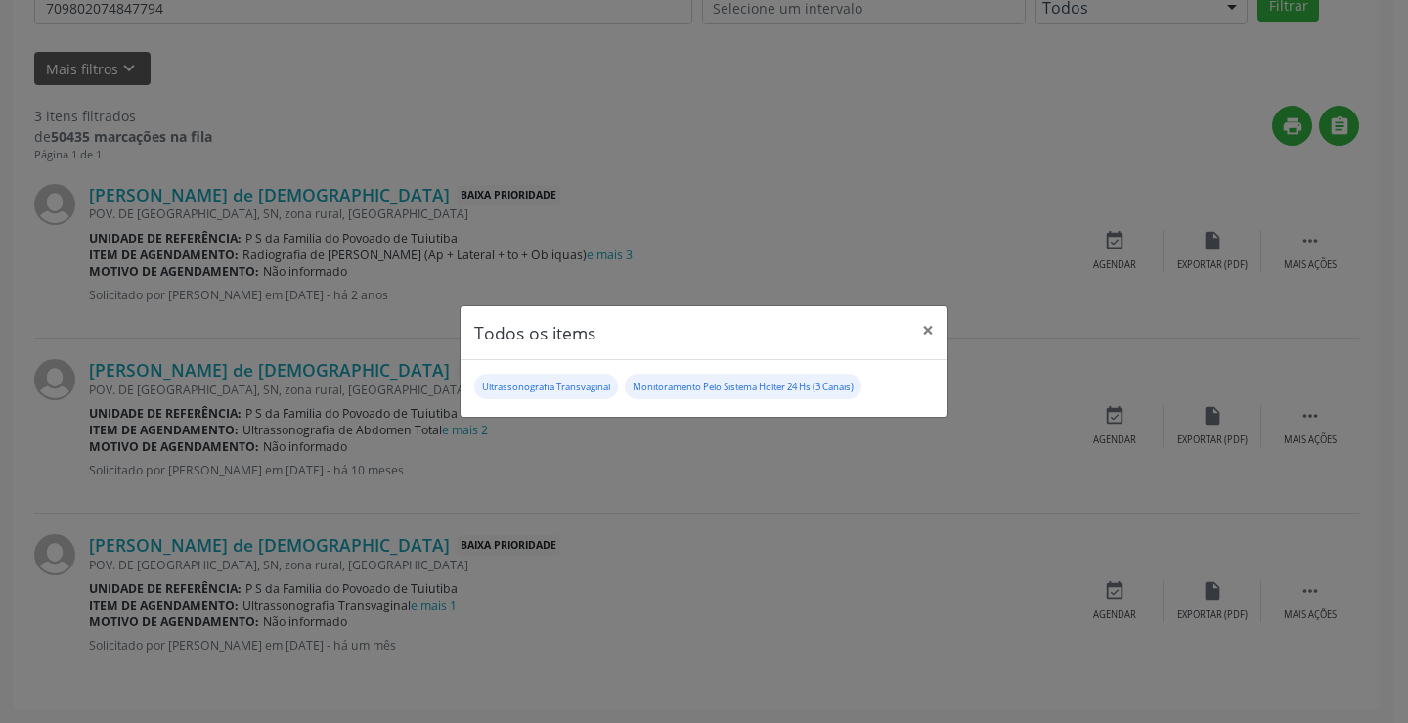
click at [827, 543] on div "Todos os items × Ultrassonografia Transvaginal Monitoramento Pelo Sistema Holte…" at bounding box center [704, 361] width 1408 height 723
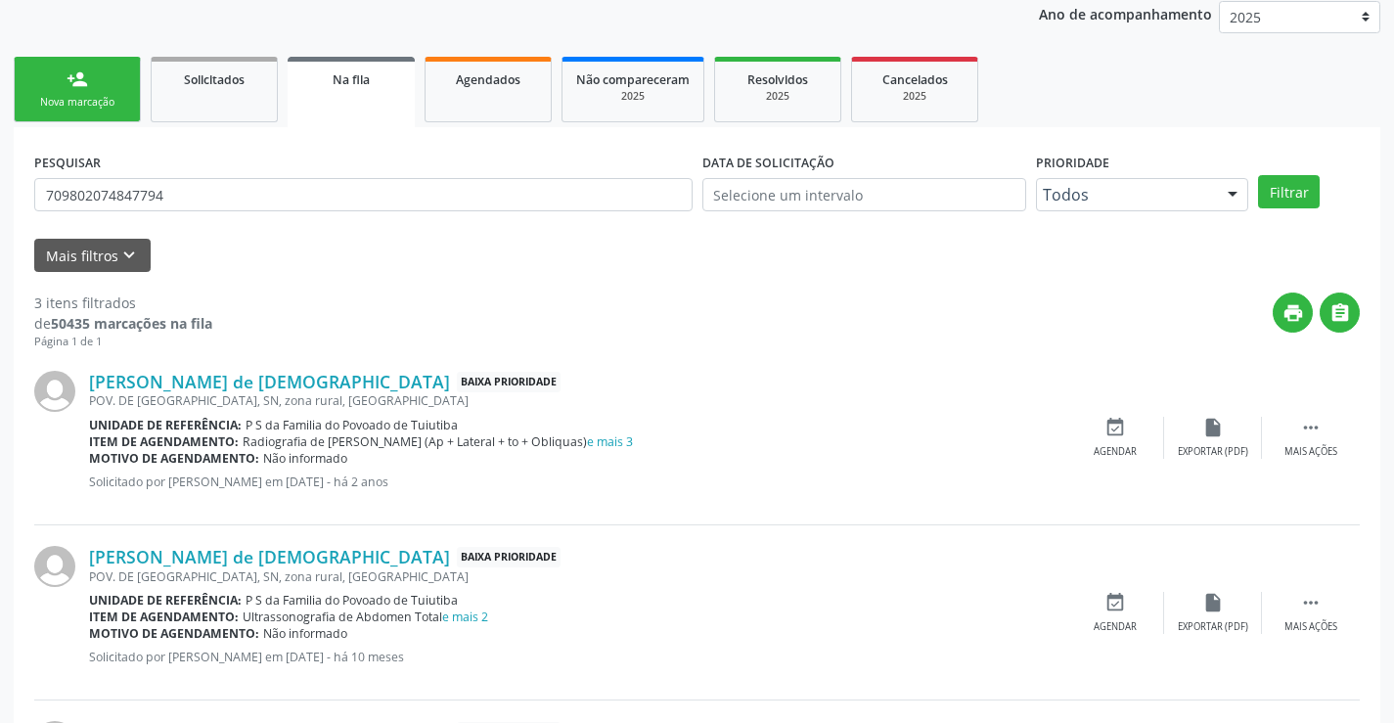
scroll to position [0, 0]
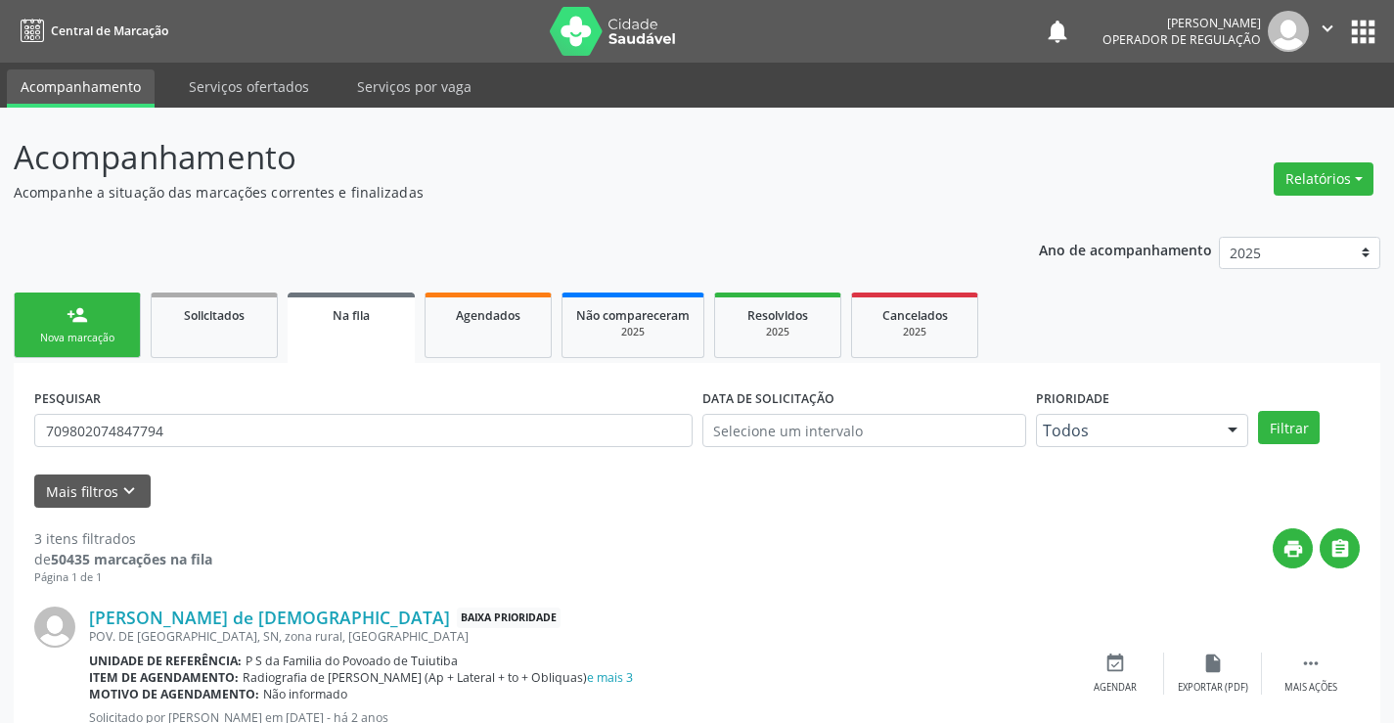
click at [90, 318] on link "person_add Nova marcação" at bounding box center [77, 325] width 127 height 66
